Goal: Information Seeking & Learning: Learn about a topic

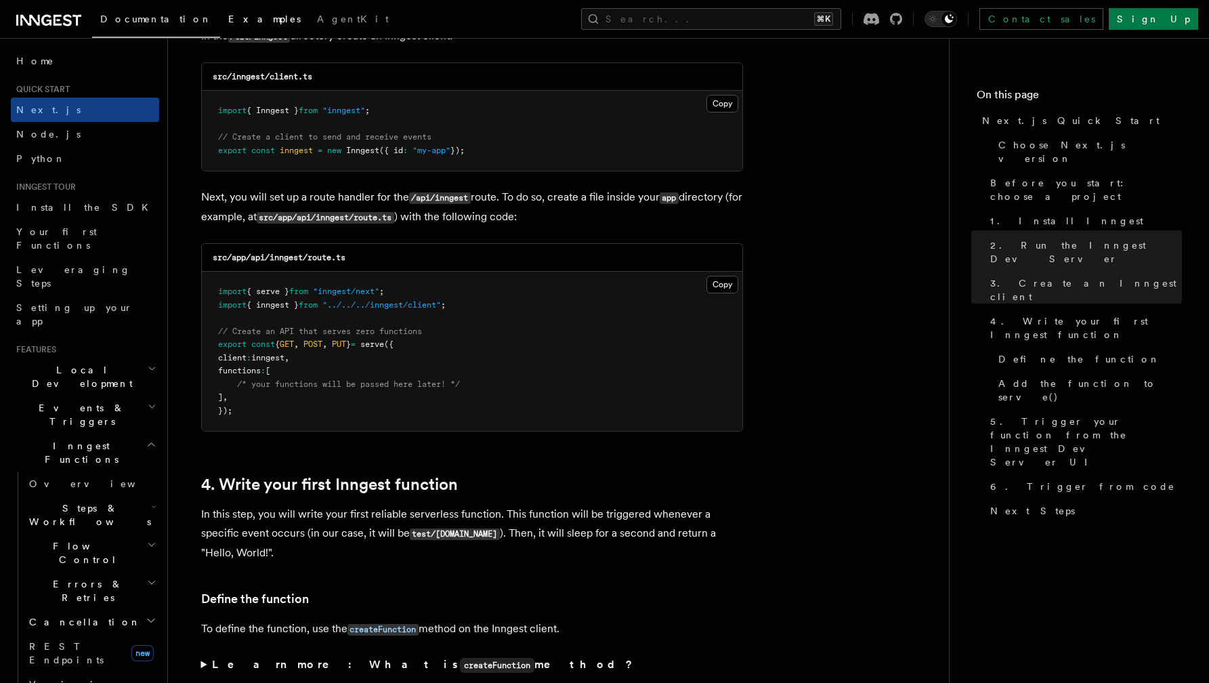
click at [228, 22] on span "Examples" at bounding box center [264, 19] width 72 height 11
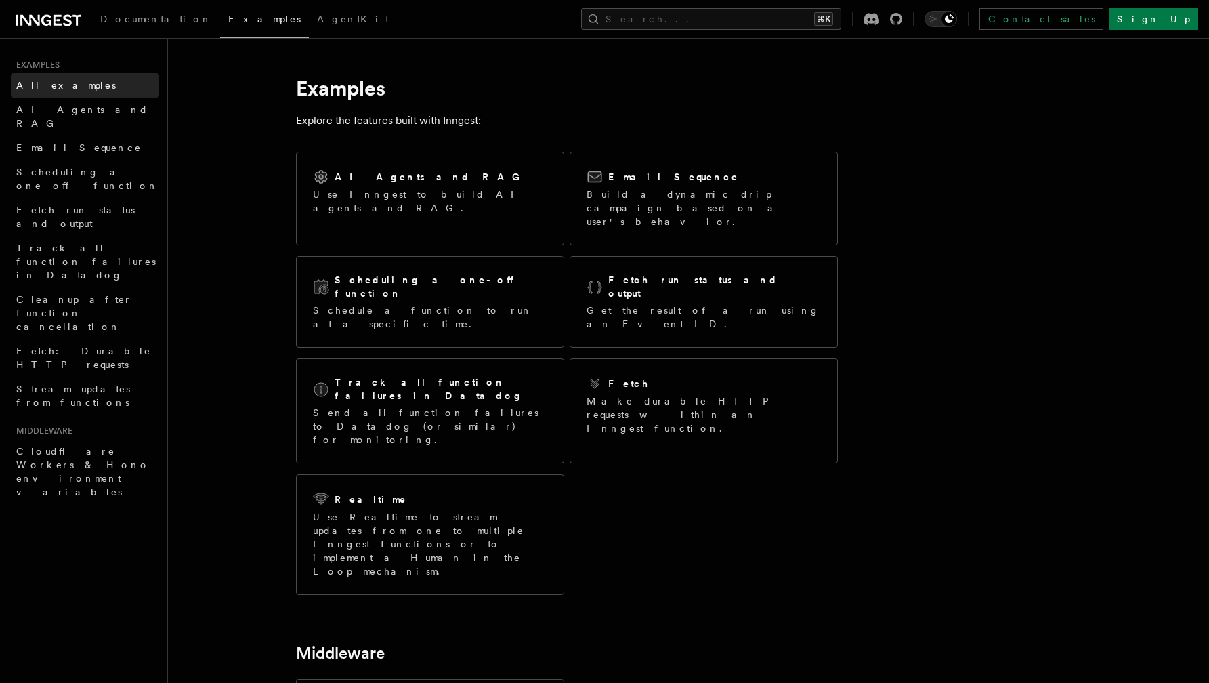
click at [43, 87] on span "All examples" at bounding box center [66, 85] width 100 height 11
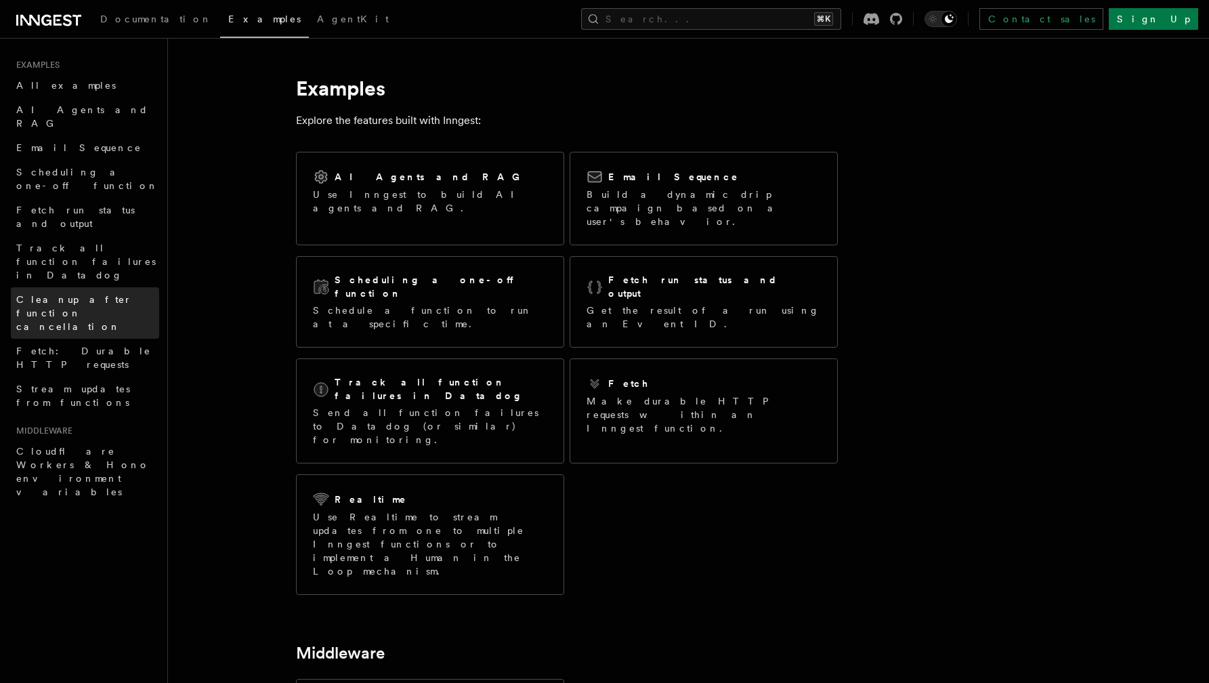
click at [49, 294] on span "Cleanup after function cancellation" at bounding box center [74, 313] width 116 height 38
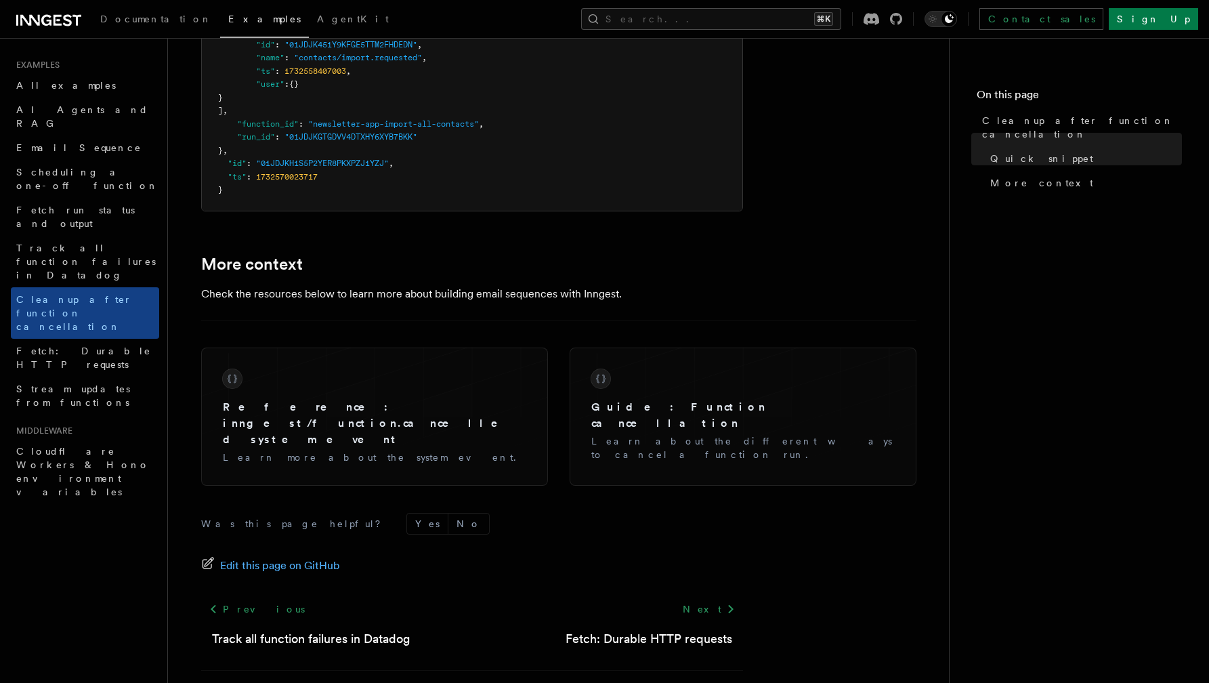
scroll to position [1171, 0]
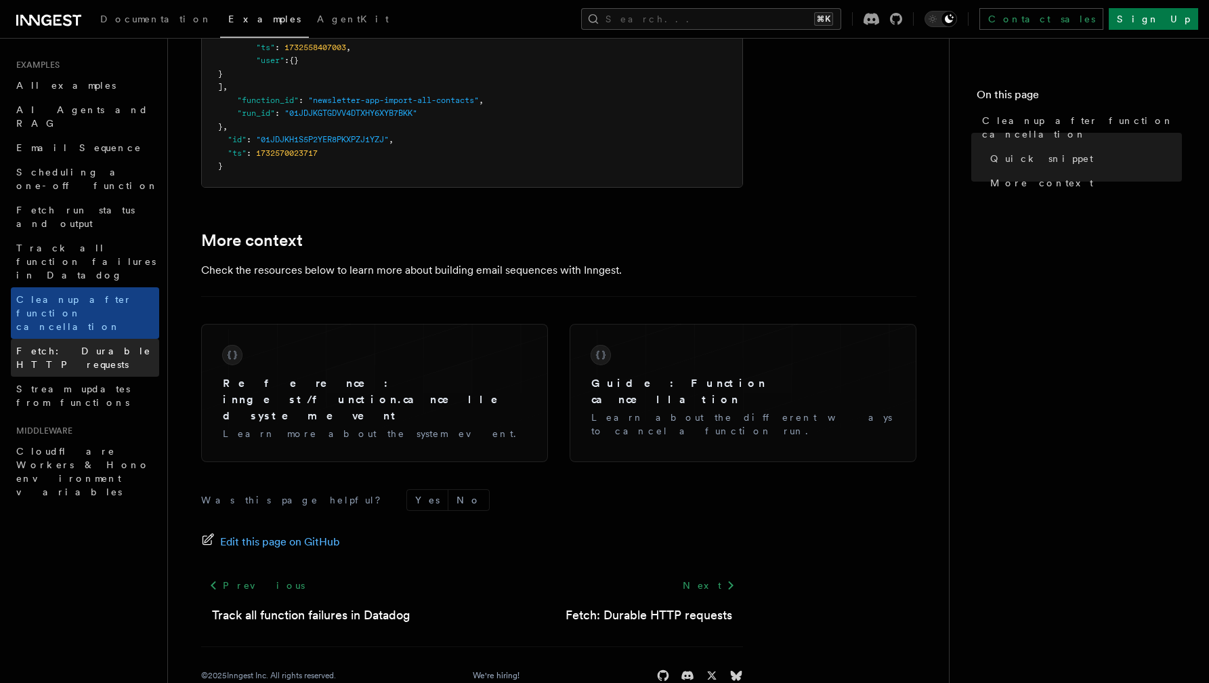
click at [102, 345] on span "Fetch: Durable HTTP requests" at bounding box center [83, 357] width 135 height 24
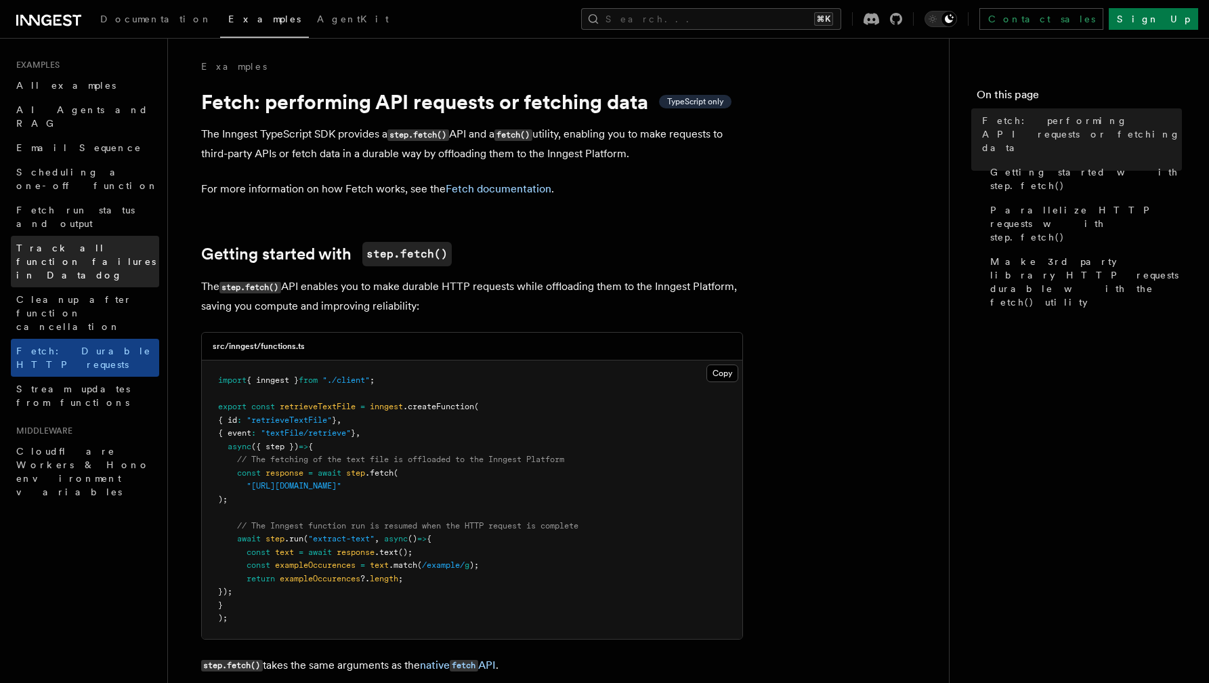
click at [64, 241] on span "Track all function failures in Datadog" at bounding box center [87, 261] width 143 height 41
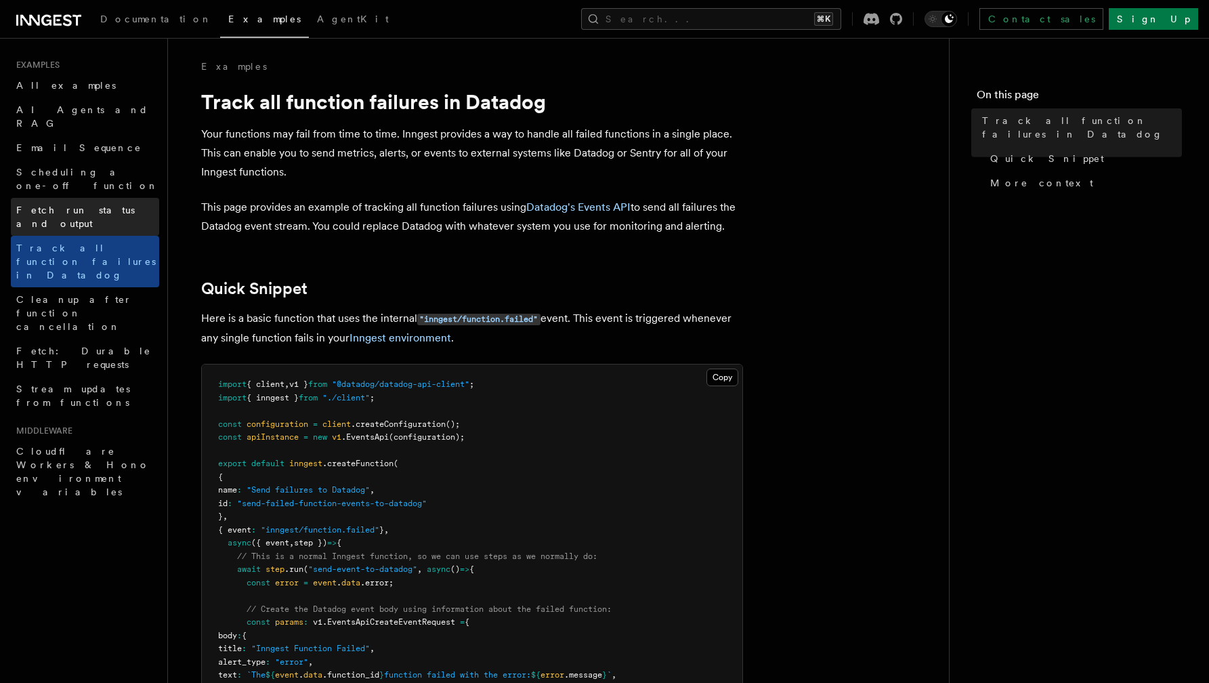
click at [64, 204] on span "Fetch run status and output" at bounding box center [75, 216] width 118 height 24
